Goal: Information Seeking & Learning: Learn about a topic

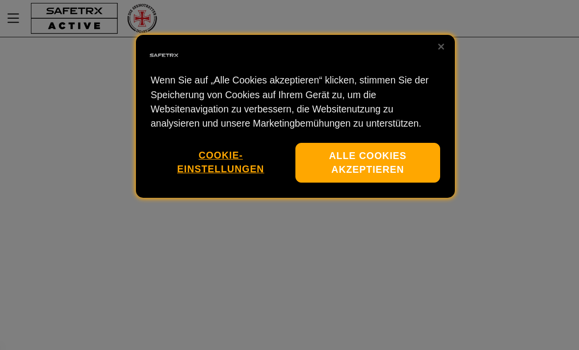
click at [387, 157] on button "Alle Cookies akzeptieren" at bounding box center [367, 163] width 145 height 40
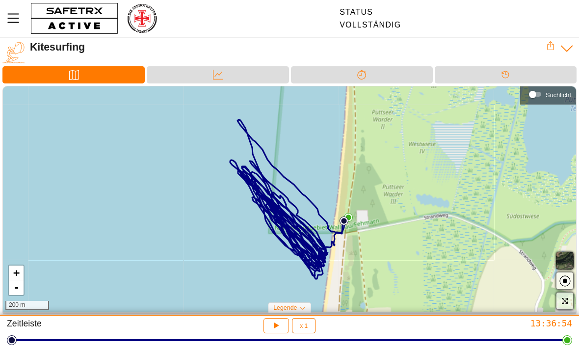
click at [275, 324] on icon "button" at bounding box center [274, 324] width 7 height 8
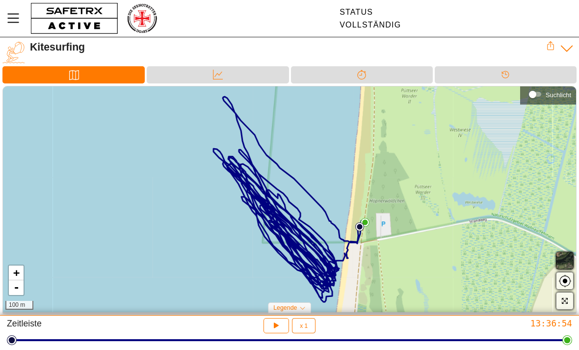
click at [563, 302] on icon "button" at bounding box center [564, 300] width 7 height 7
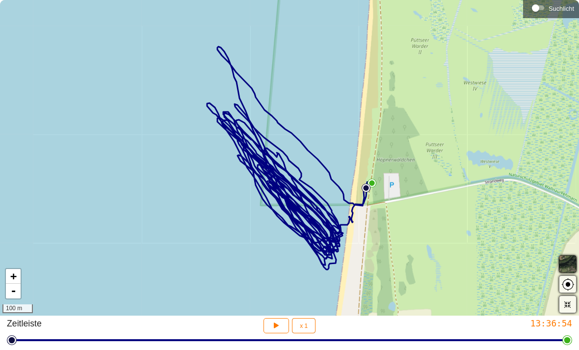
click at [571, 300] on icon "button" at bounding box center [567, 304] width 8 height 8
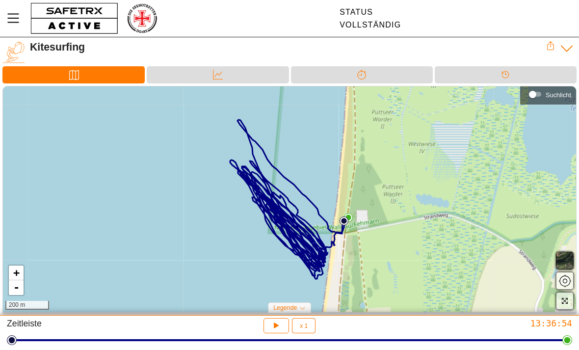
click at [12, 20] on icon "MenÜ" at bounding box center [13, 18] width 17 height 17
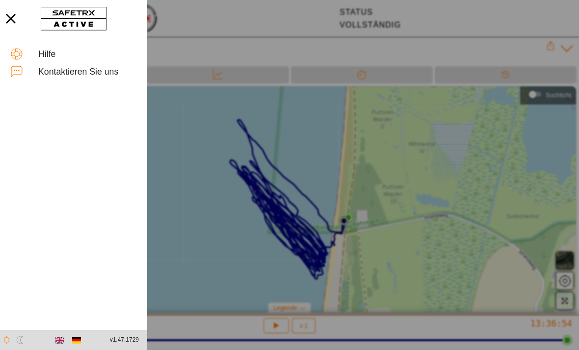
click at [13, 21] on icon "button" at bounding box center [10, 18] width 9 height 9
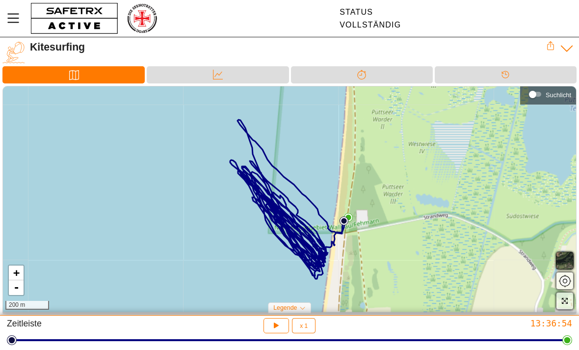
click at [256, 74] on div "Daten" at bounding box center [218, 74] width 142 height 17
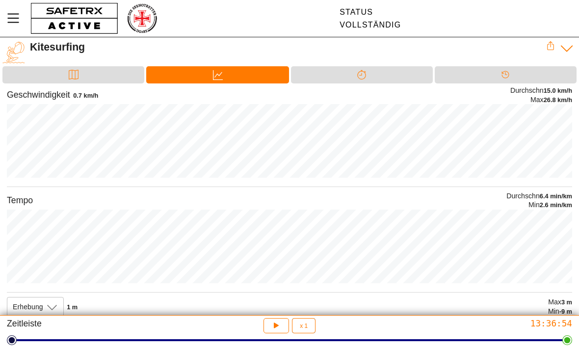
click at [334, 76] on div "Trennung" at bounding box center [362, 74] width 142 height 17
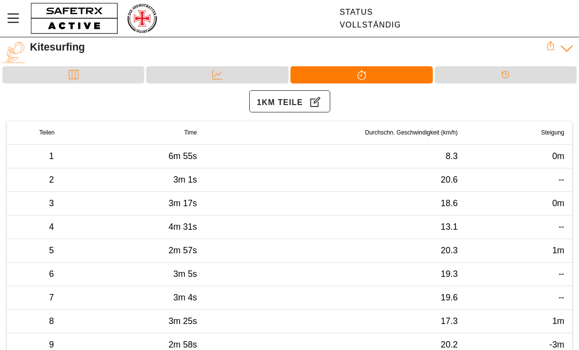
click at [71, 75] on icon at bounding box center [74, 75] width 10 height 10
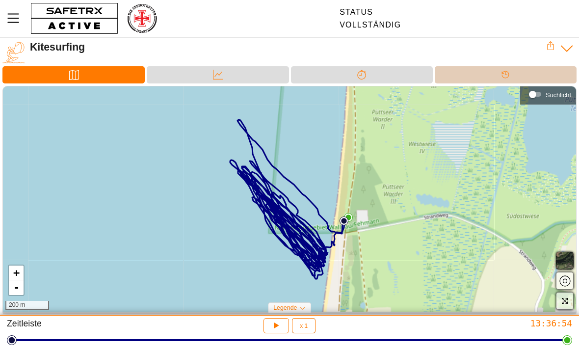
click at [490, 76] on div "Timeline" at bounding box center [506, 74] width 142 height 17
click at [565, 302] on icon "button" at bounding box center [564, 300] width 7 height 7
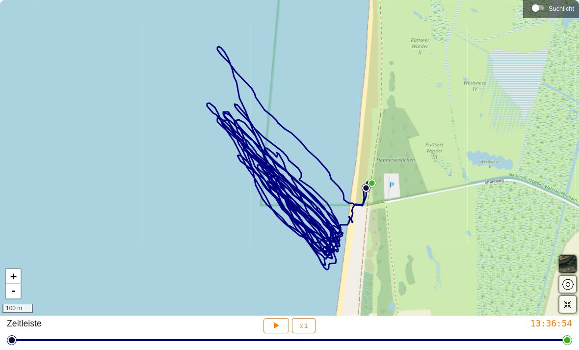
click at [572, 305] on span "button" at bounding box center [568, 304] width 12 height 12
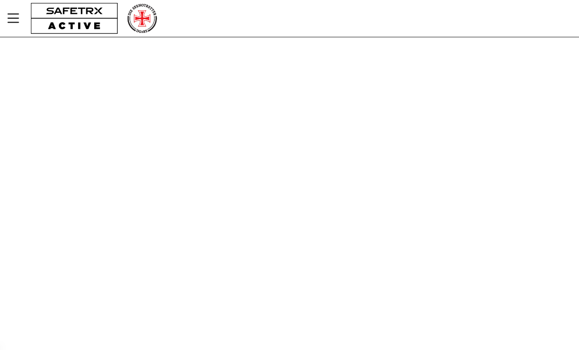
click at [22, 14] on icon "MenÜ" at bounding box center [13, 18] width 17 height 17
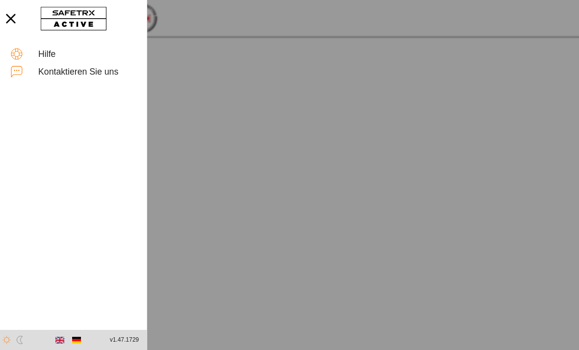
click at [106, 20] on button "button" at bounding box center [73, 18] width 75 height 29
click at [21, 19] on icon "button" at bounding box center [11, 19] width 22 height 22
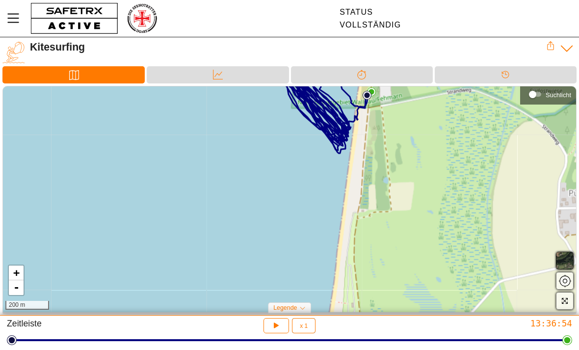
click at [299, 311] on div "Legende" at bounding box center [289, 307] width 43 height 11
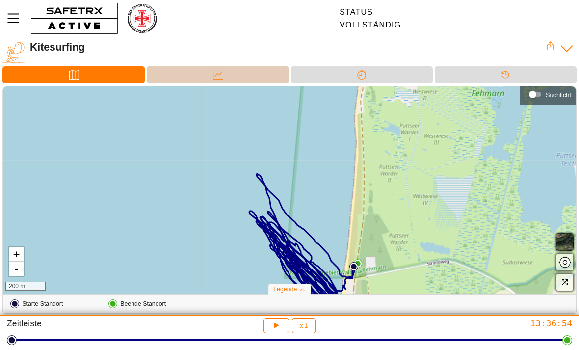
click at [270, 75] on div "Daten" at bounding box center [218, 74] width 142 height 17
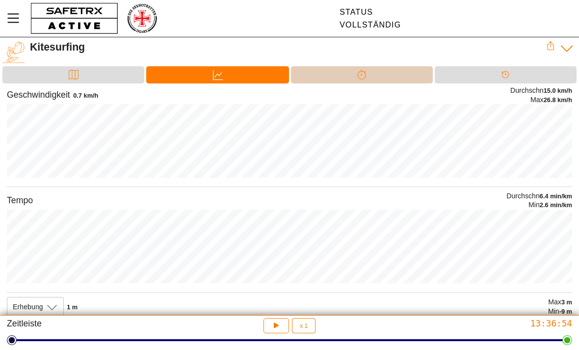
click at [396, 74] on div "Trennung" at bounding box center [362, 74] width 142 height 17
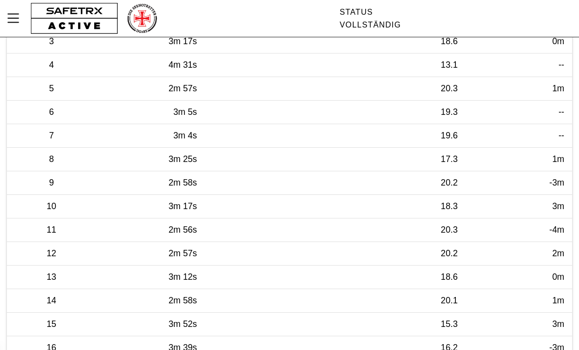
scroll to position [164, 0]
